Goal: Transaction & Acquisition: Purchase product/service

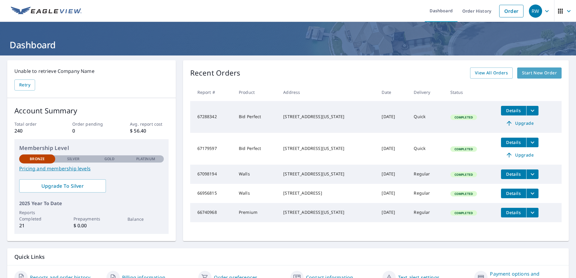
click at [552, 74] on link "Start New Order" at bounding box center [539, 73] width 44 height 11
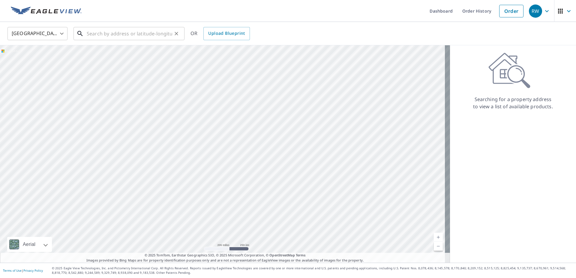
click at [89, 34] on input "text" at bounding box center [130, 33] width 86 height 17
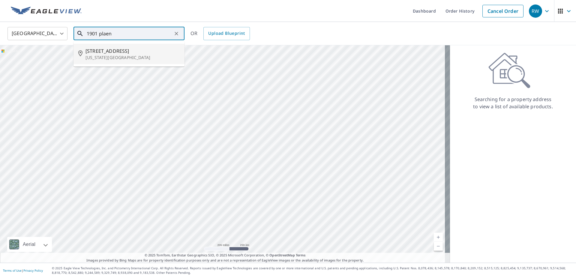
click at [117, 52] on span "[STREET_ADDRESS]" at bounding box center [133, 50] width 94 height 7
type input "[STREET_ADDRESS][US_STATE]"
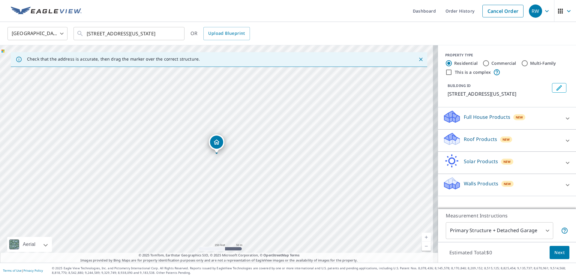
click at [564, 119] on icon at bounding box center [567, 118] width 7 height 7
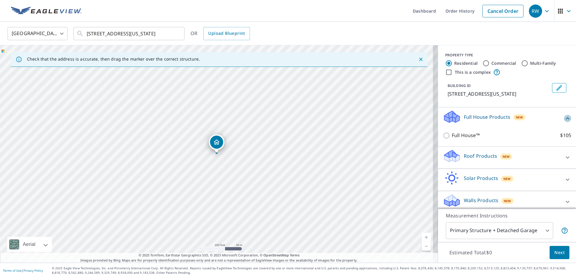
click at [564, 119] on icon at bounding box center [567, 118] width 7 height 7
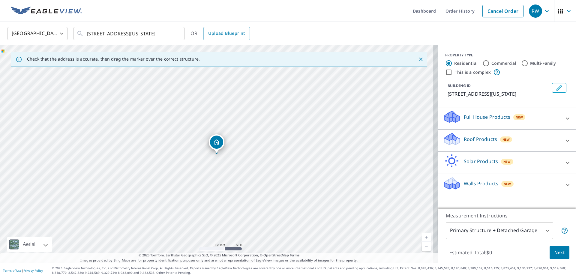
click at [555, 143] on div "Roof Products New" at bounding box center [502, 140] width 118 height 17
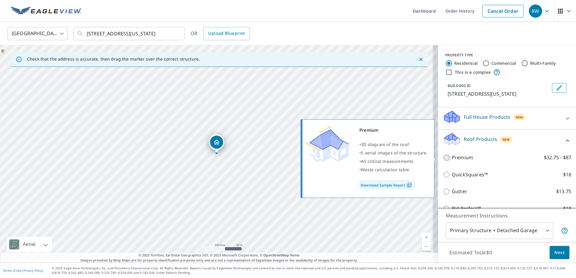
click at [443, 158] on input "Premium $32.75 - $87" at bounding box center [447, 157] width 9 height 7
checkbox input "true"
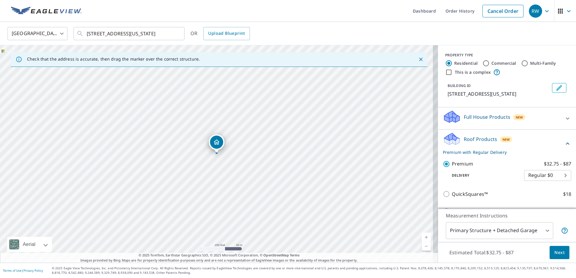
click at [558, 252] on span "Next" at bounding box center [560, 253] width 10 height 8
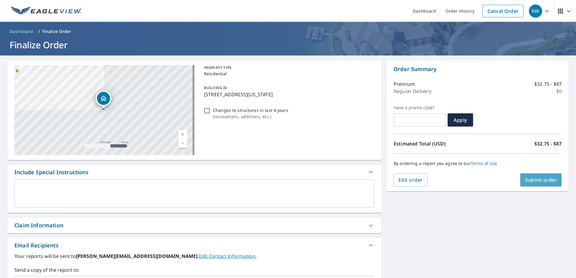
click at [538, 181] on span "Submit order" at bounding box center [541, 180] width 32 height 7
